Goal: Find specific page/section: Find specific page/section

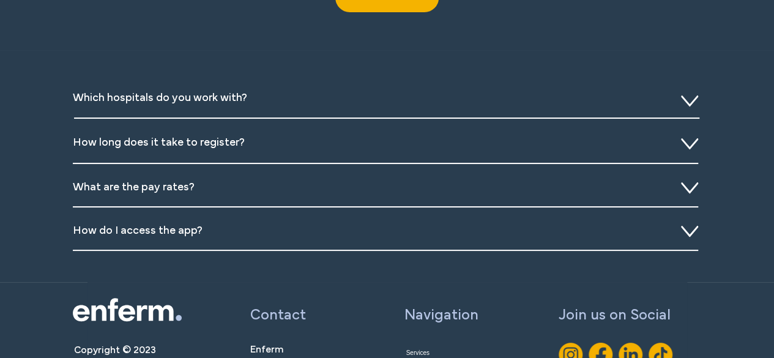
scroll to position [4529, 0]
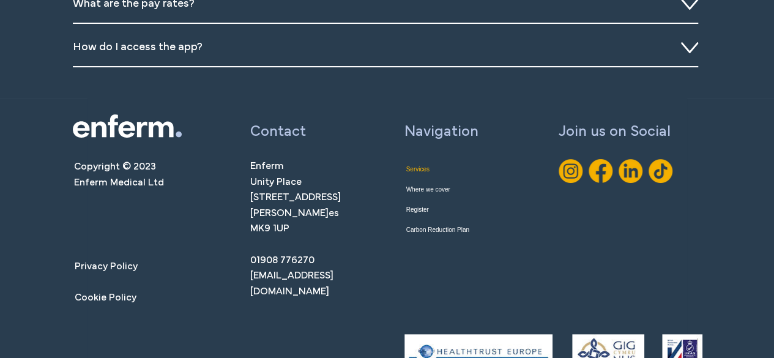
click at [425, 174] on link "Services" at bounding box center [449, 169] width 86 height 20
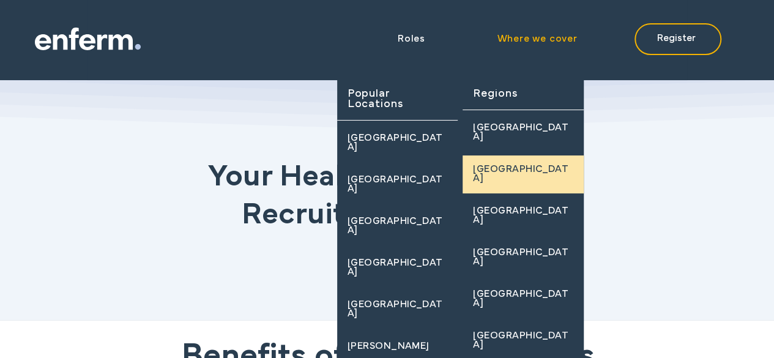
click at [502, 182] on span "[GEOGRAPHIC_DATA]" at bounding box center [523, 174] width 100 height 18
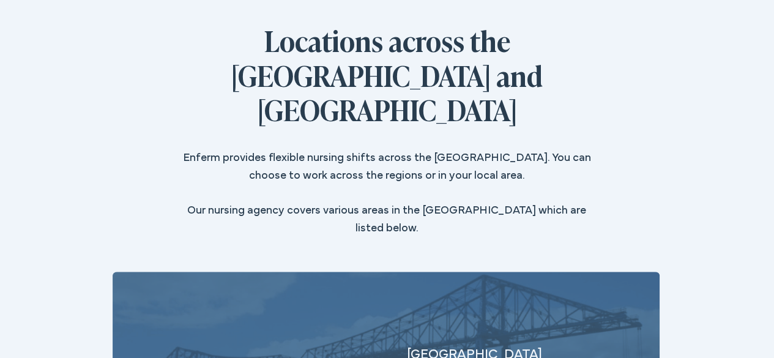
scroll to position [2876, 0]
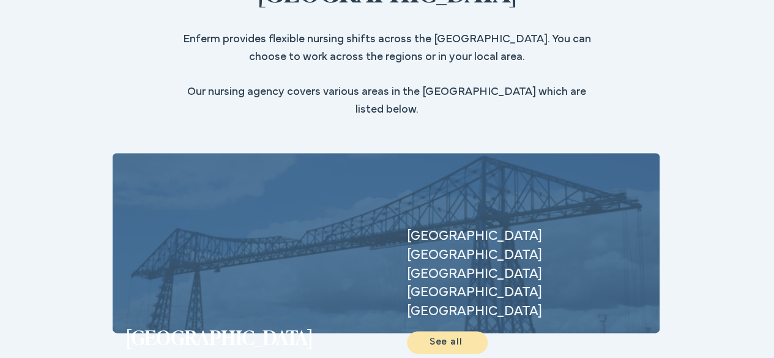
click at [439, 338] on span "See all" at bounding box center [446, 342] width 33 height 9
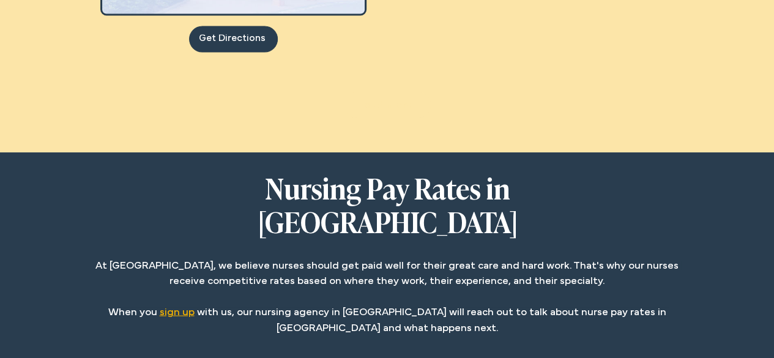
scroll to position [1346, 0]
